Goal: Task Accomplishment & Management: Manage account settings

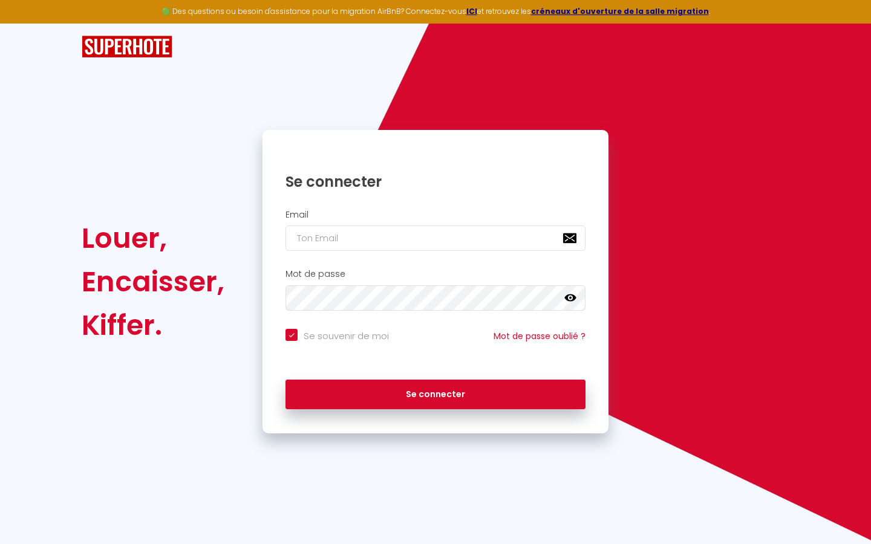
type input "l"
checkbox input "true"
type input "le"
checkbox input "true"
type input "les"
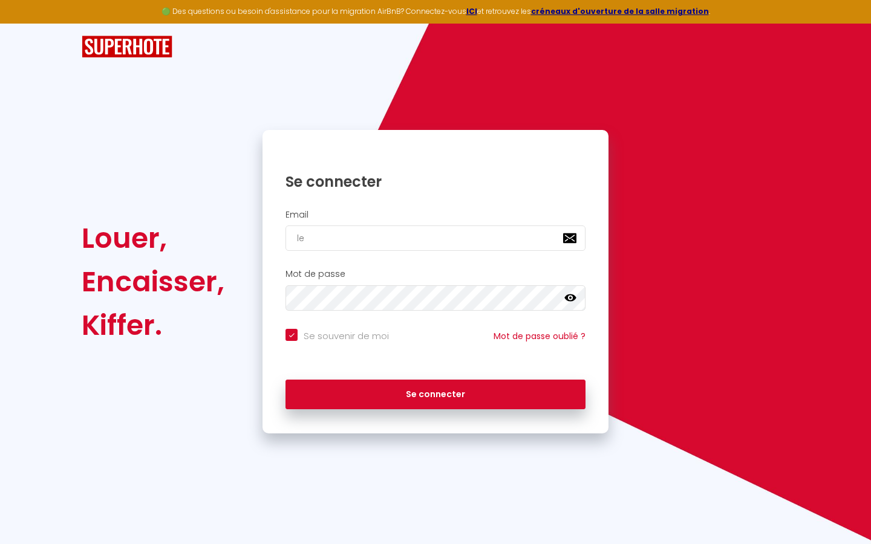
checkbox input "true"
type input "lesp"
checkbox input "true"
type input "lespa"
checkbox input "true"
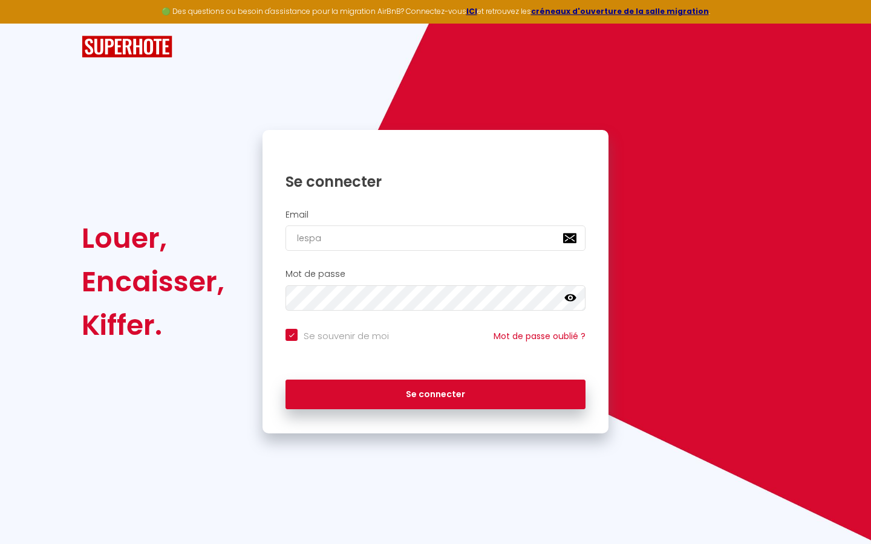
type input "lespac"
checkbox input "true"
type input "lespace"
checkbox input "true"
type input "lespaced"
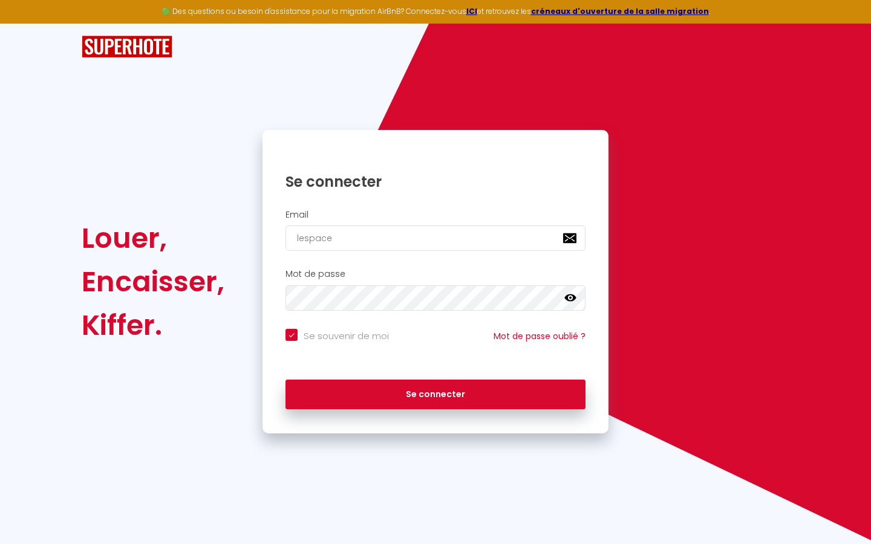
checkbox input "true"
type input "lespacede"
checkbox input "true"
type input "lespacedet"
checkbox input "true"
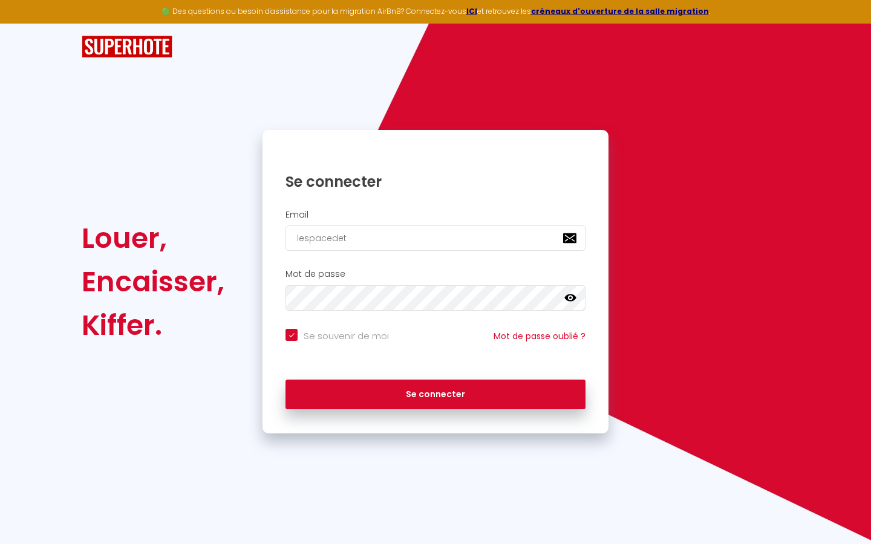
type input "lespacedete"
checkbox input "true"
type input "lespacedeten"
checkbox input "true"
type input "lespacedetent"
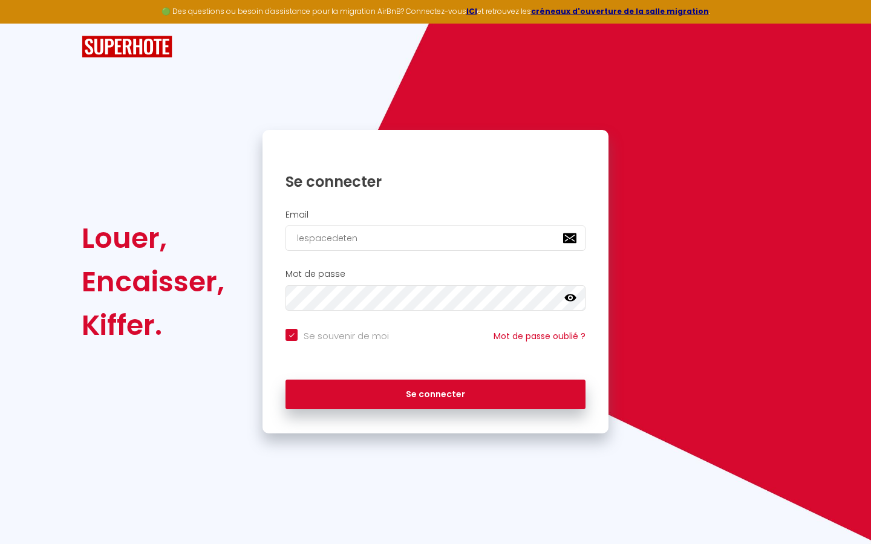
checkbox input "true"
type input "lespacedetente"
checkbox input "true"
type input "lespacedetente@"
checkbox input "true"
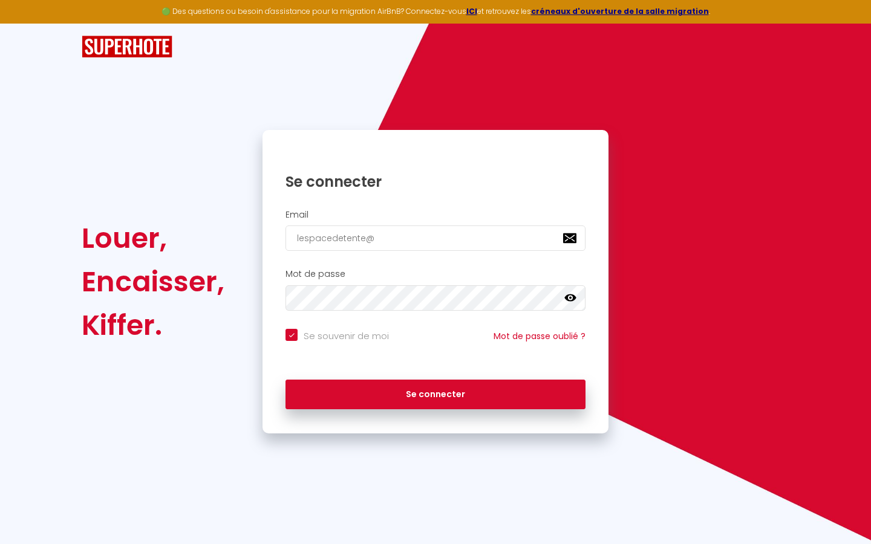
type input "lespacedetente@g"
checkbox input "true"
type input "lespacedetente@gm"
checkbox input "true"
type input "lespacedetente@gma"
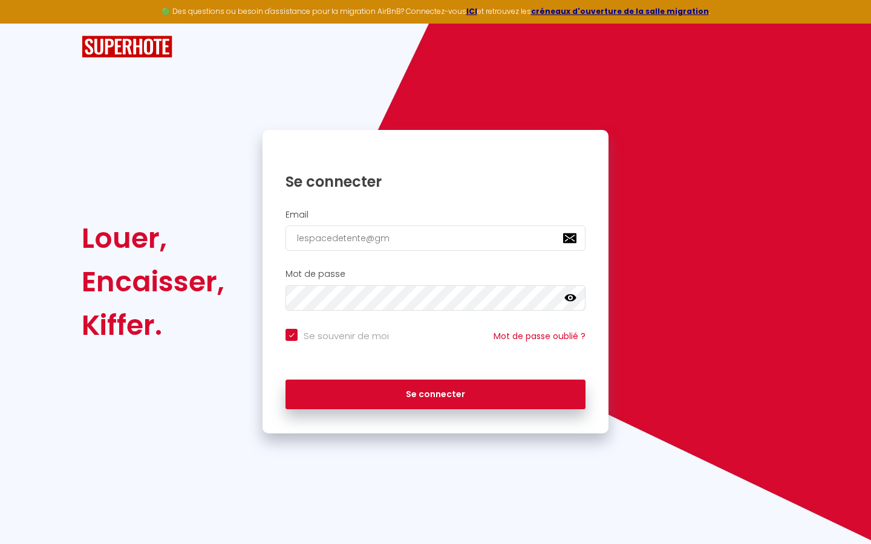
checkbox input "true"
type input "lespacedetente@gmai"
checkbox input "true"
type input "[EMAIL_ADDRESS]"
checkbox input "true"
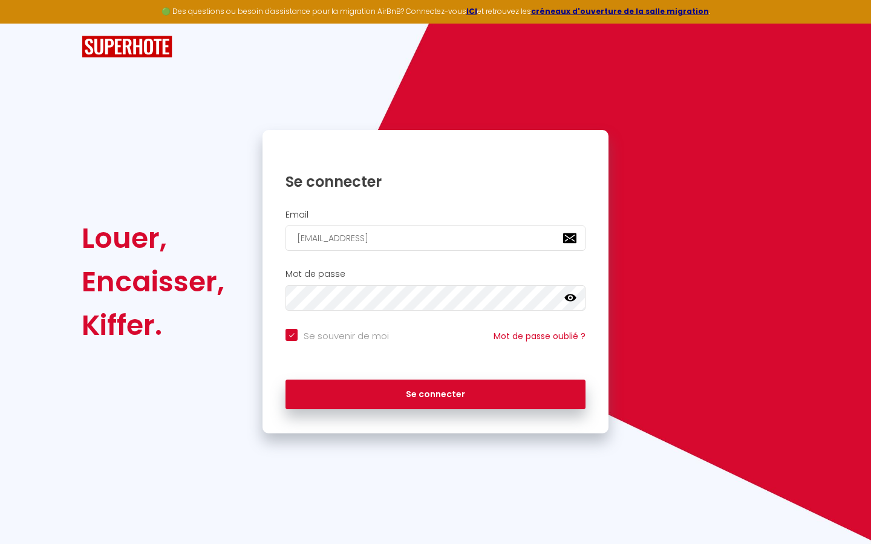
type input "[EMAIL_ADDRESS]."
checkbox input "true"
type input "lespacedetente@gmail.c"
checkbox input "true"
type input "[EMAIL_ADDRESS][DOMAIN_NAME]"
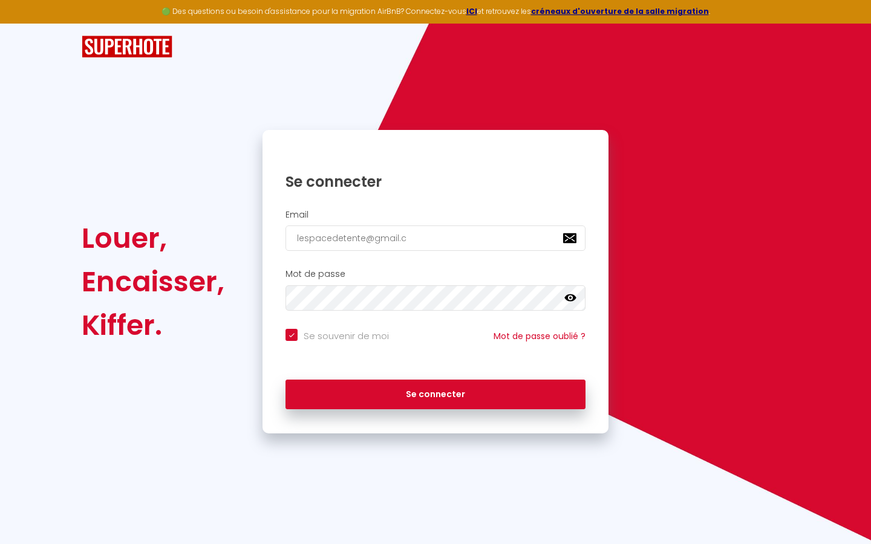
checkbox input "true"
type input "[EMAIL_ADDRESS][DOMAIN_NAME]"
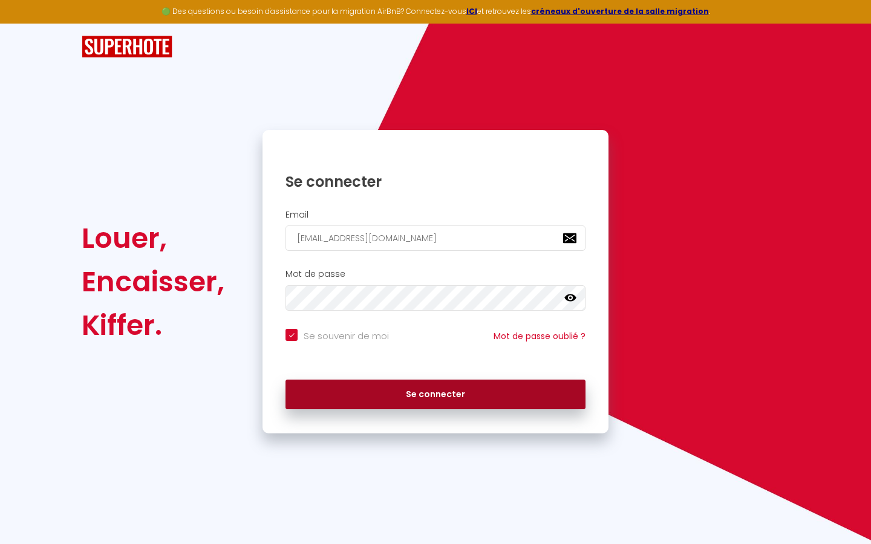
checkbox input "true"
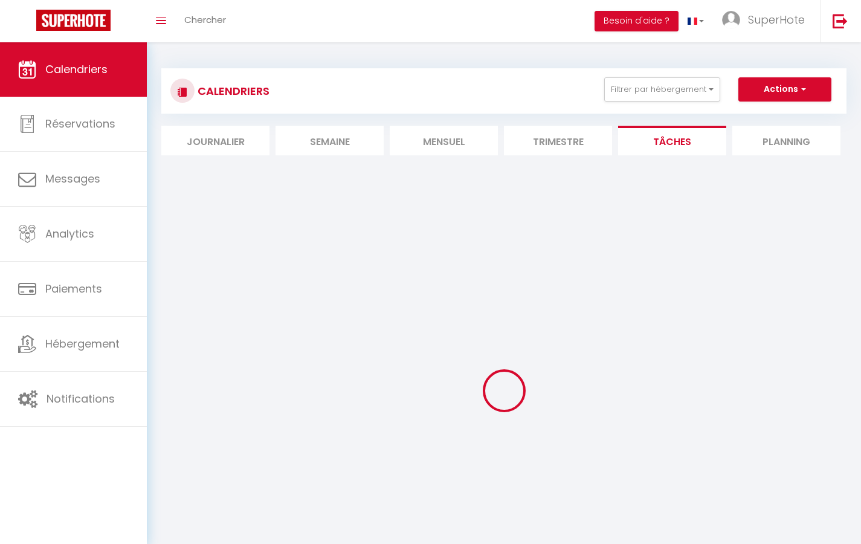
select select
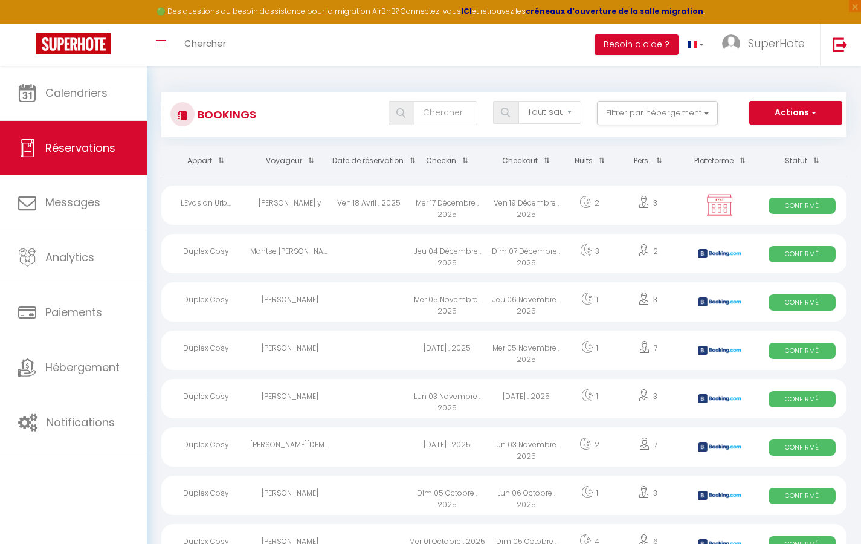
select select "message"
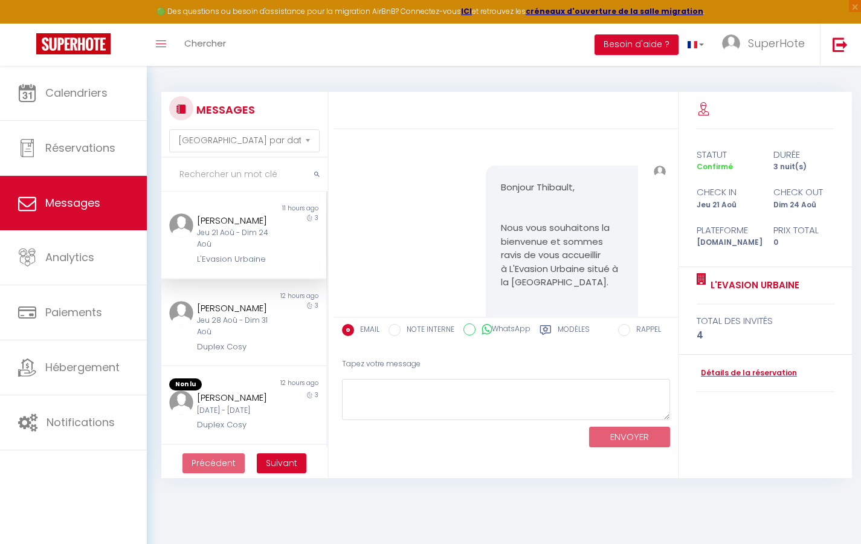
scroll to position [23232, 0]
